Goal: Transaction & Acquisition: Obtain resource

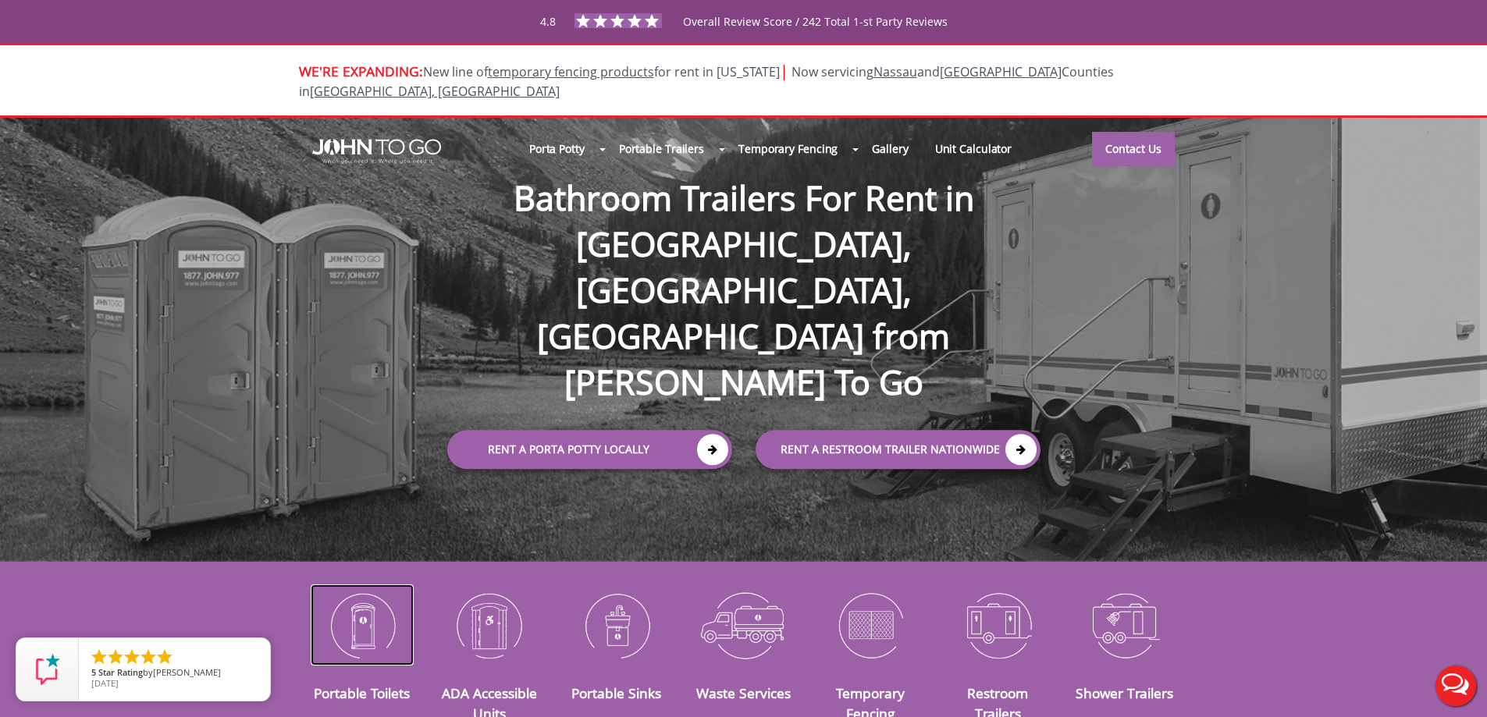
click at [352, 620] on img at bounding box center [363, 625] width 104 height 81
click at [366, 598] on img at bounding box center [363, 625] width 104 height 81
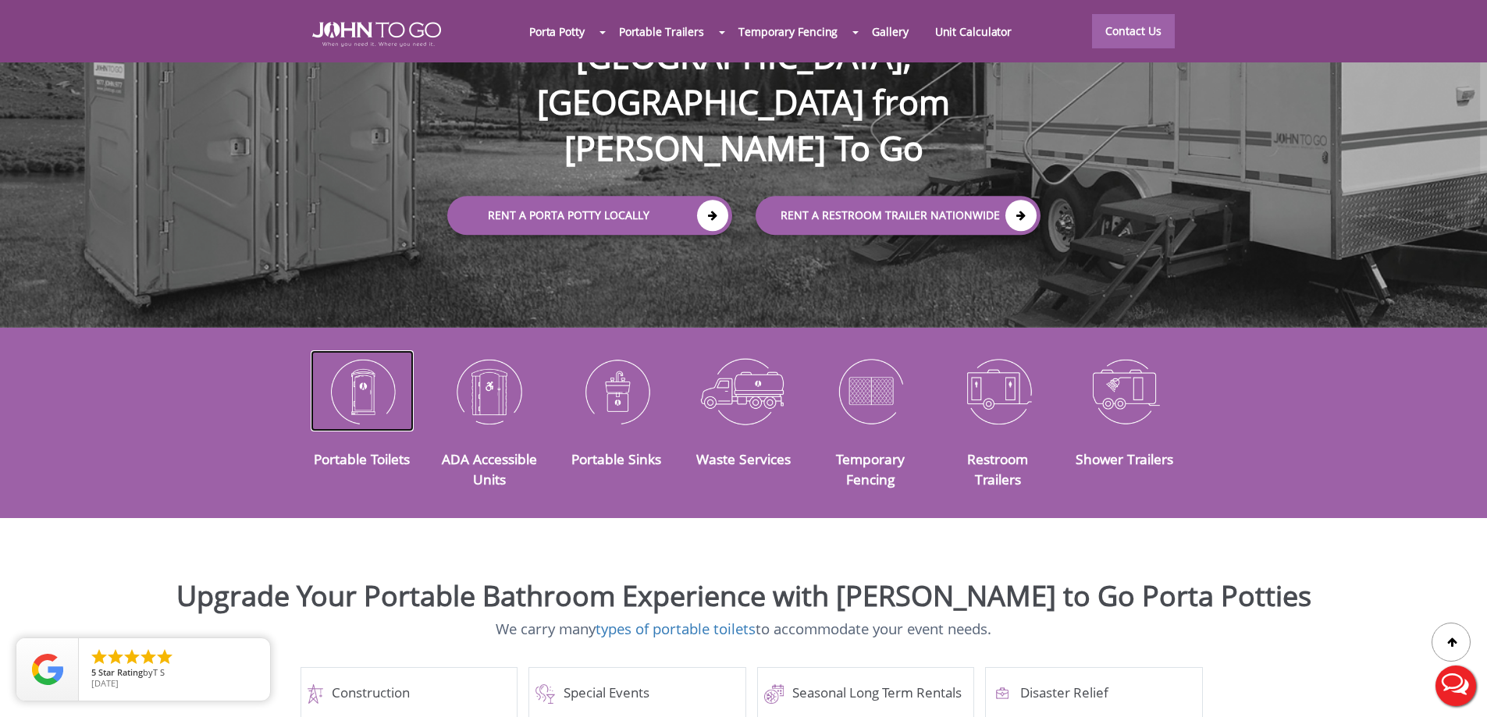
scroll to position [297, 0]
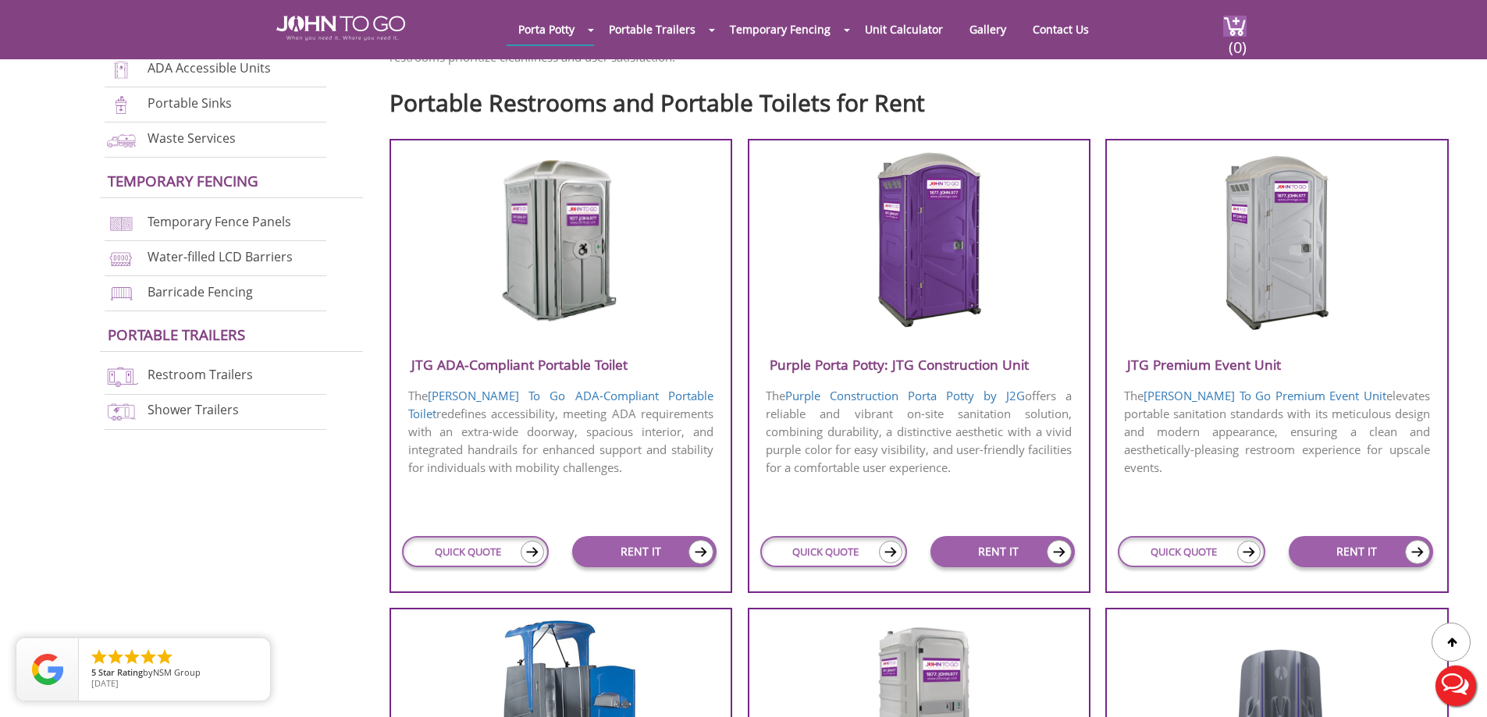
scroll to position [468, 0]
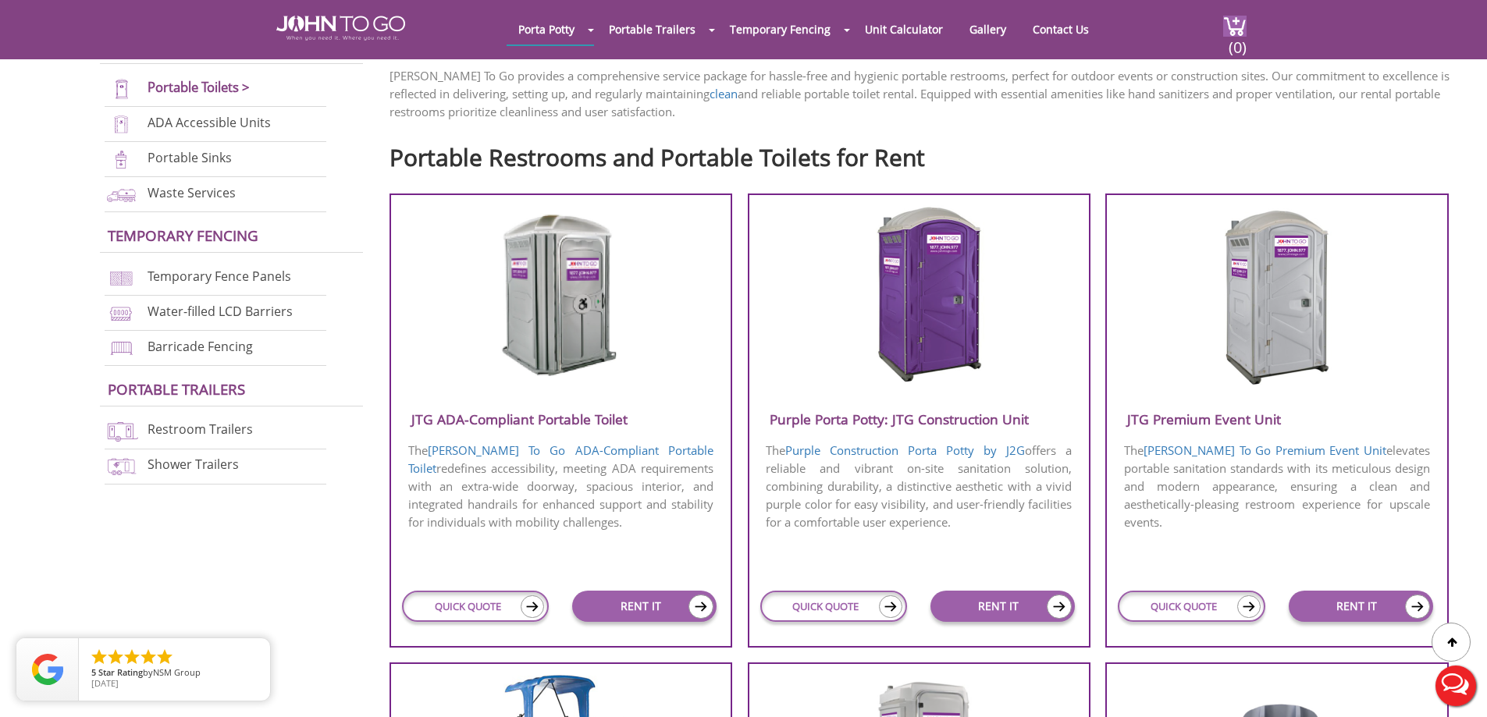
click at [1267, 330] on img at bounding box center [1276, 294] width 149 height 179
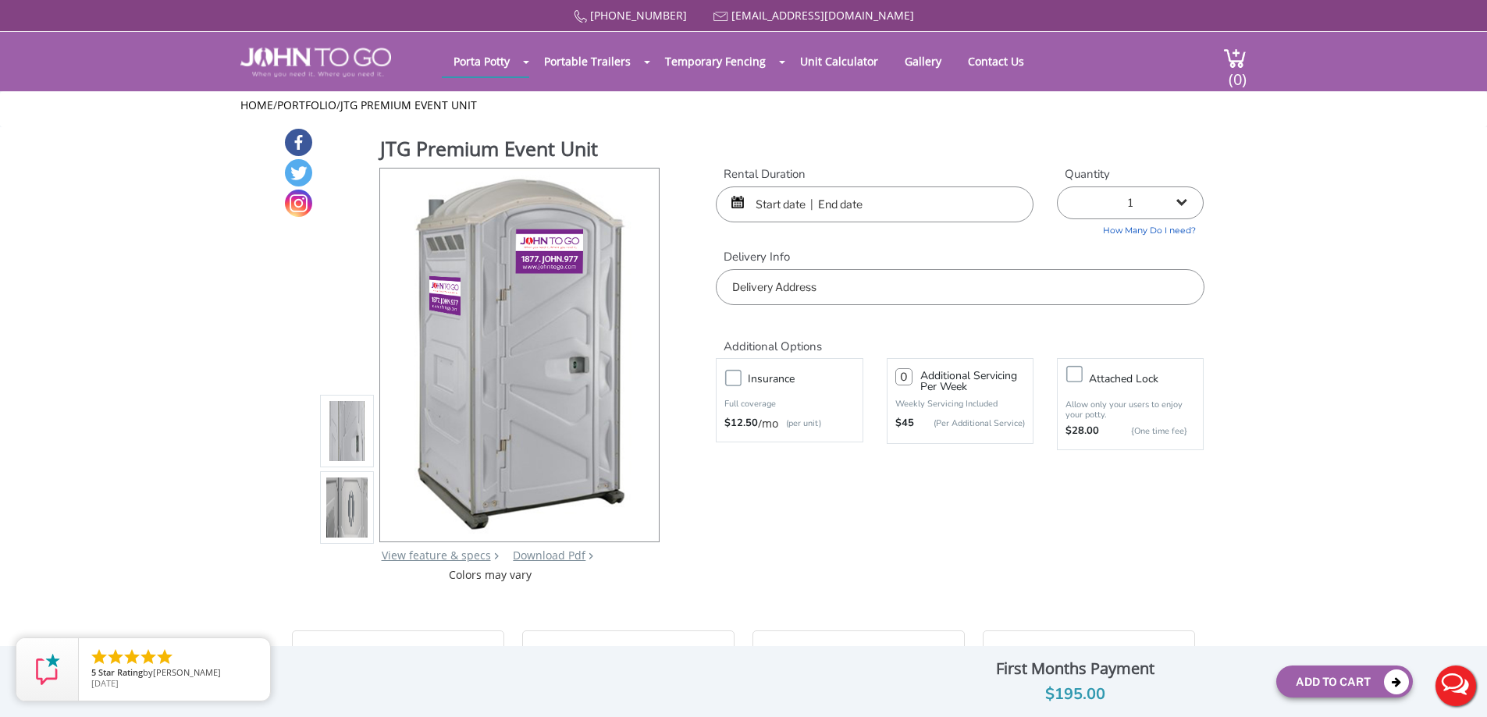
click at [355, 426] on img at bounding box center [347, 431] width 42 height 368
click at [351, 510] on img at bounding box center [347, 508] width 42 height 368
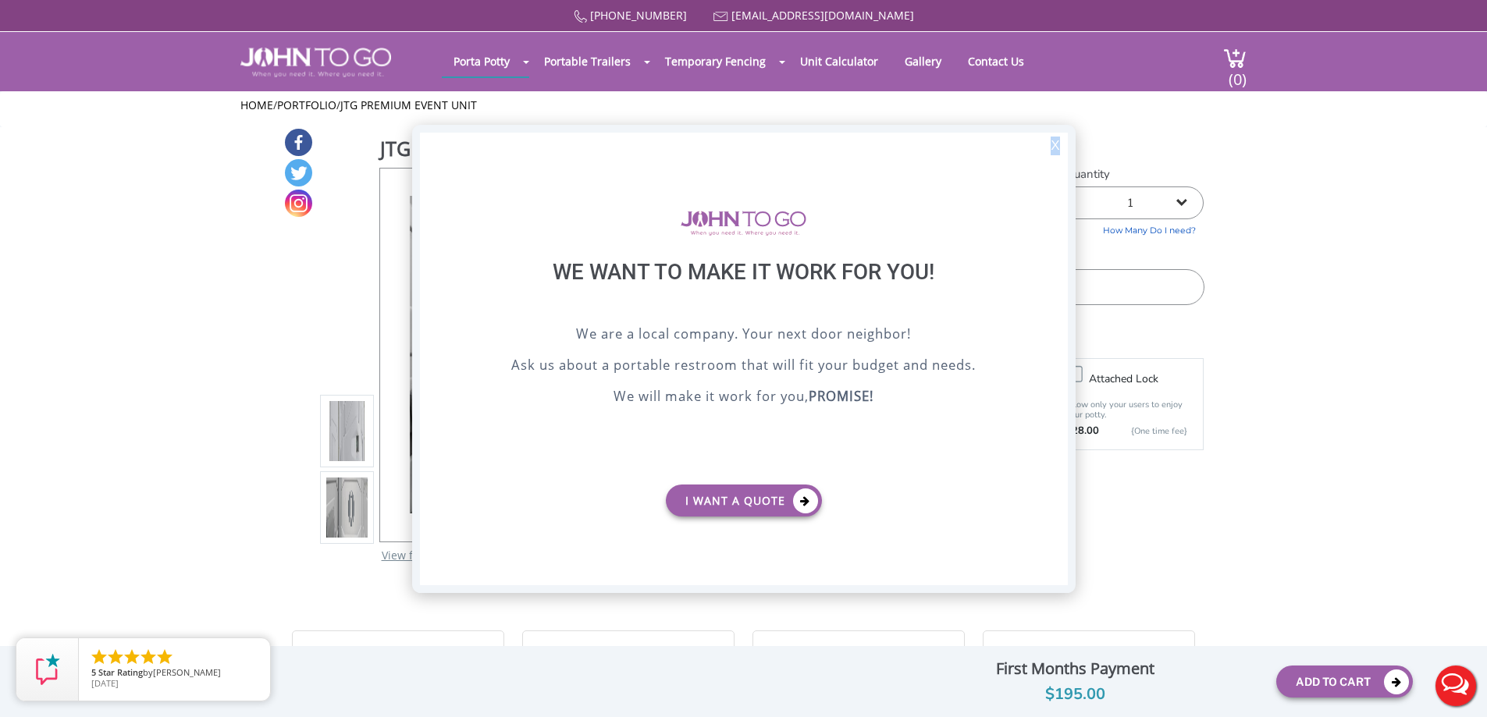
click at [1054, 144] on div "X" at bounding box center [1055, 146] width 24 height 27
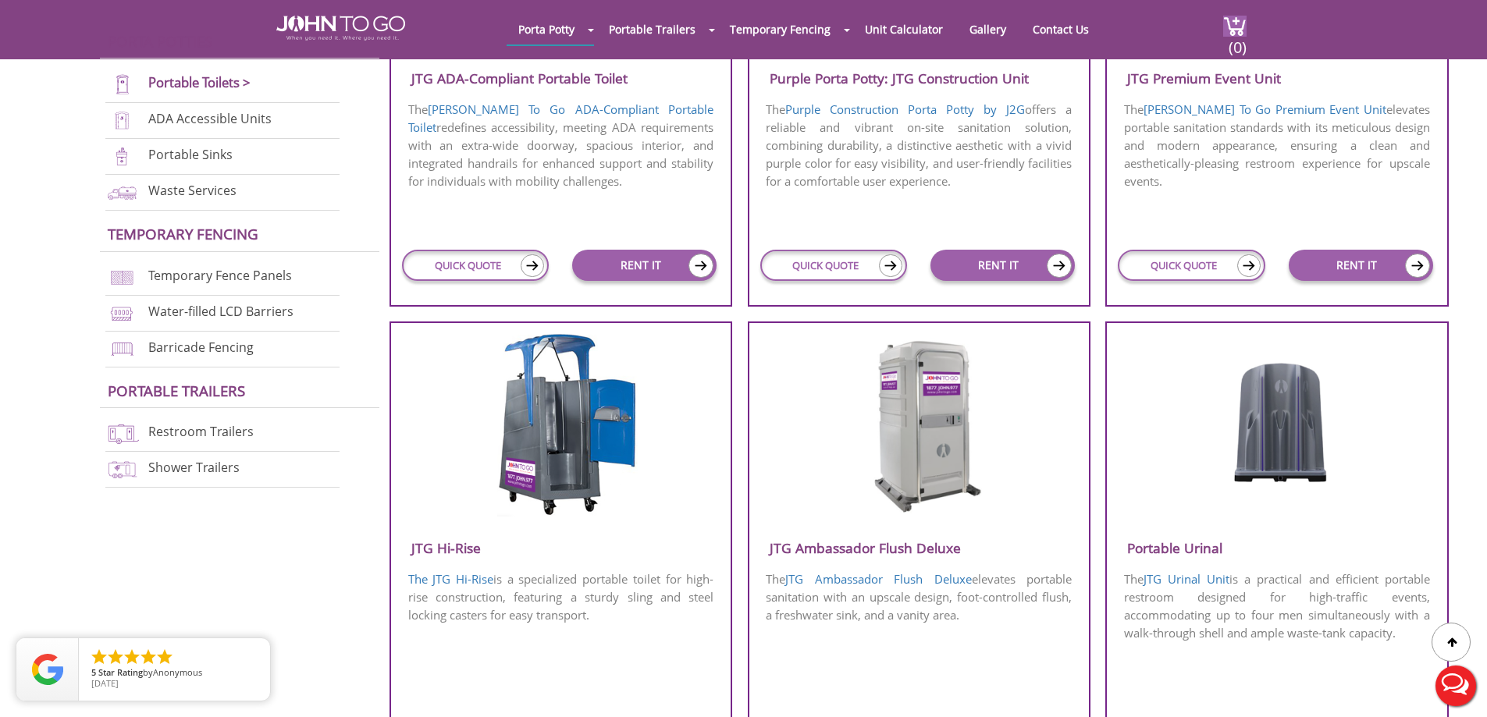
scroll to position [843, 0]
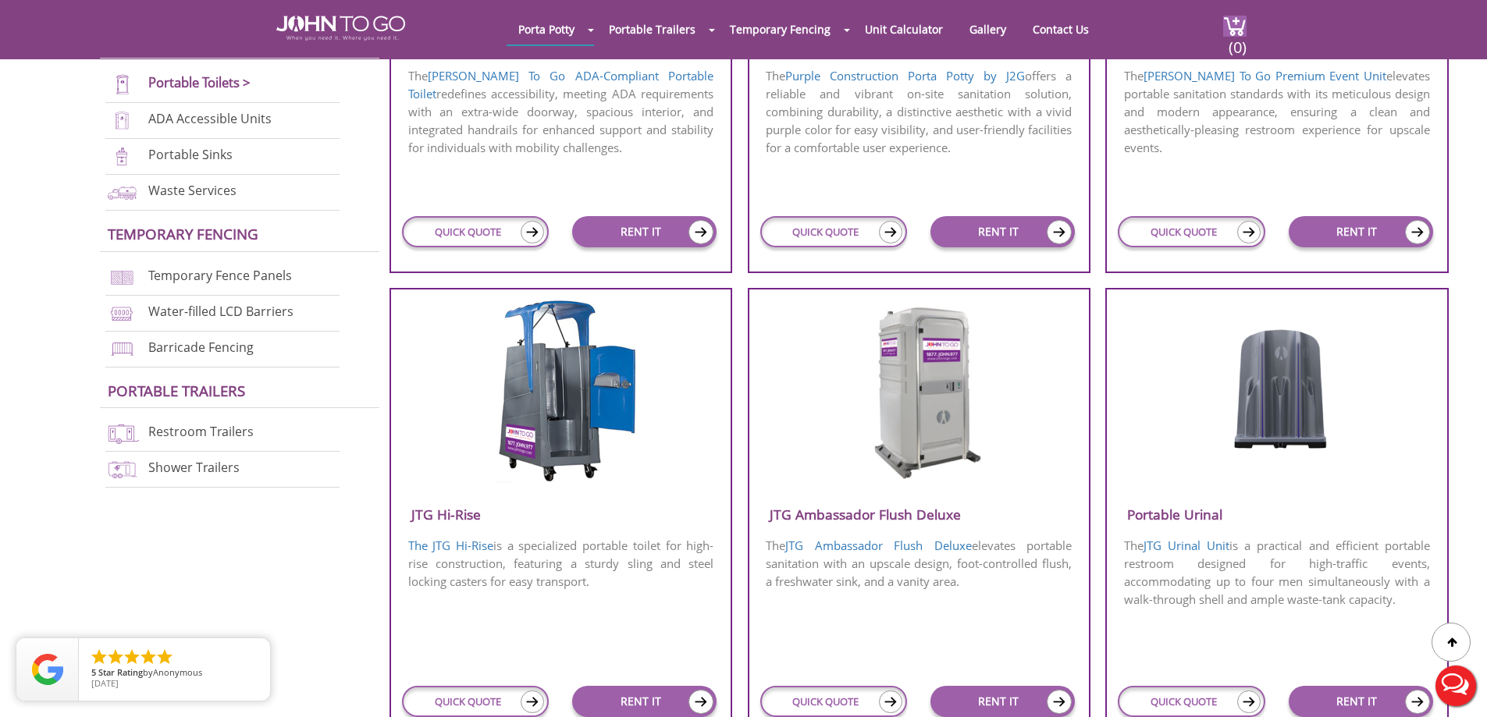
click at [954, 435] on img at bounding box center [918, 389] width 149 height 179
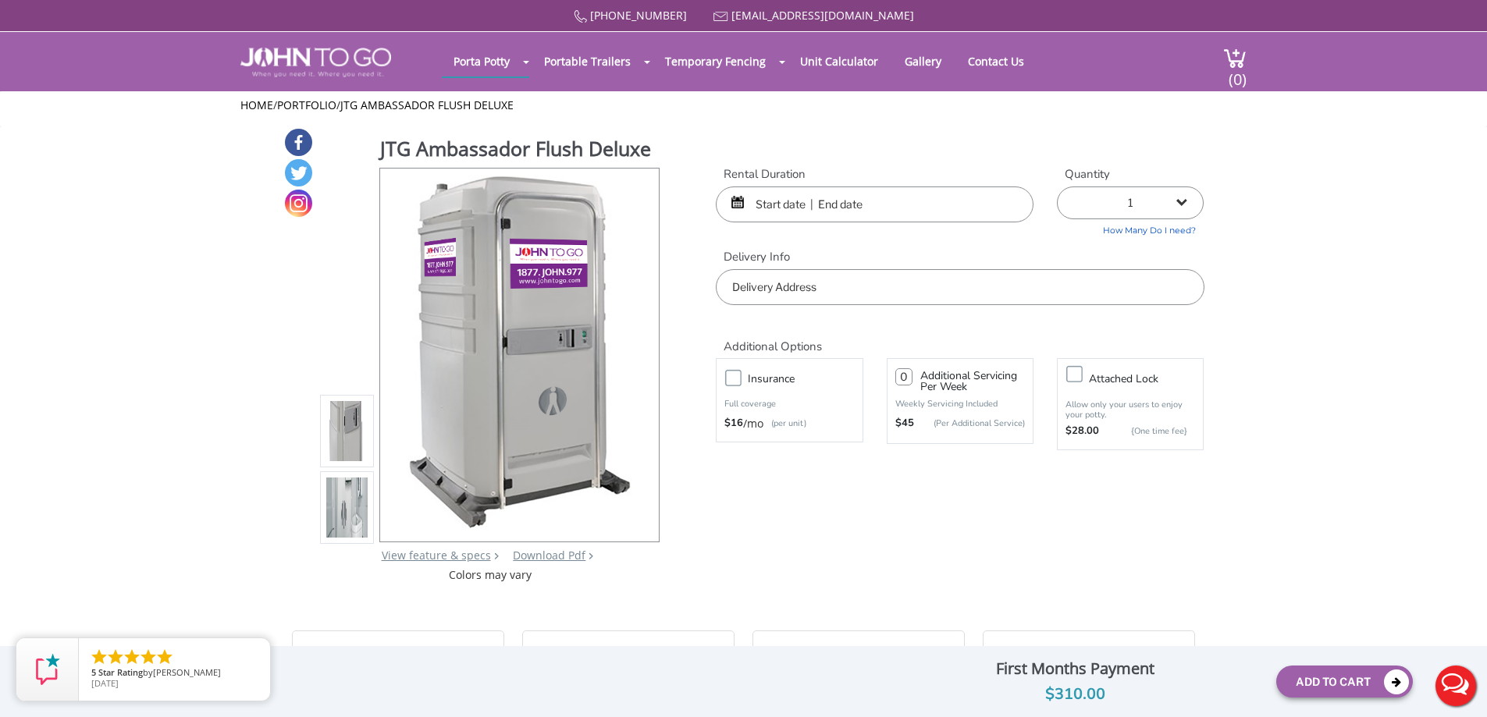
click at [347, 512] on img at bounding box center [347, 508] width 42 height 368
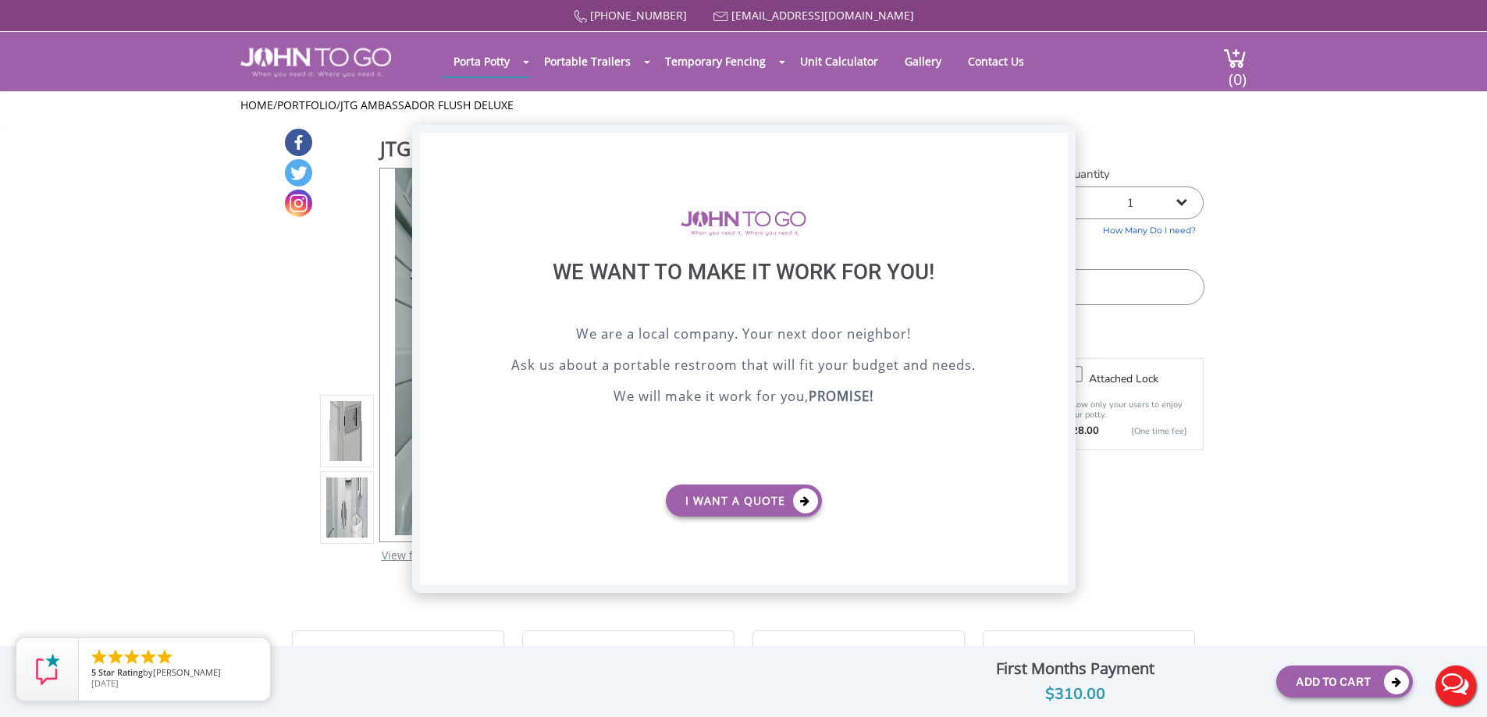
click at [1064, 137] on div "X" at bounding box center [1055, 146] width 24 height 27
